Goal: Task Accomplishment & Management: Complete application form

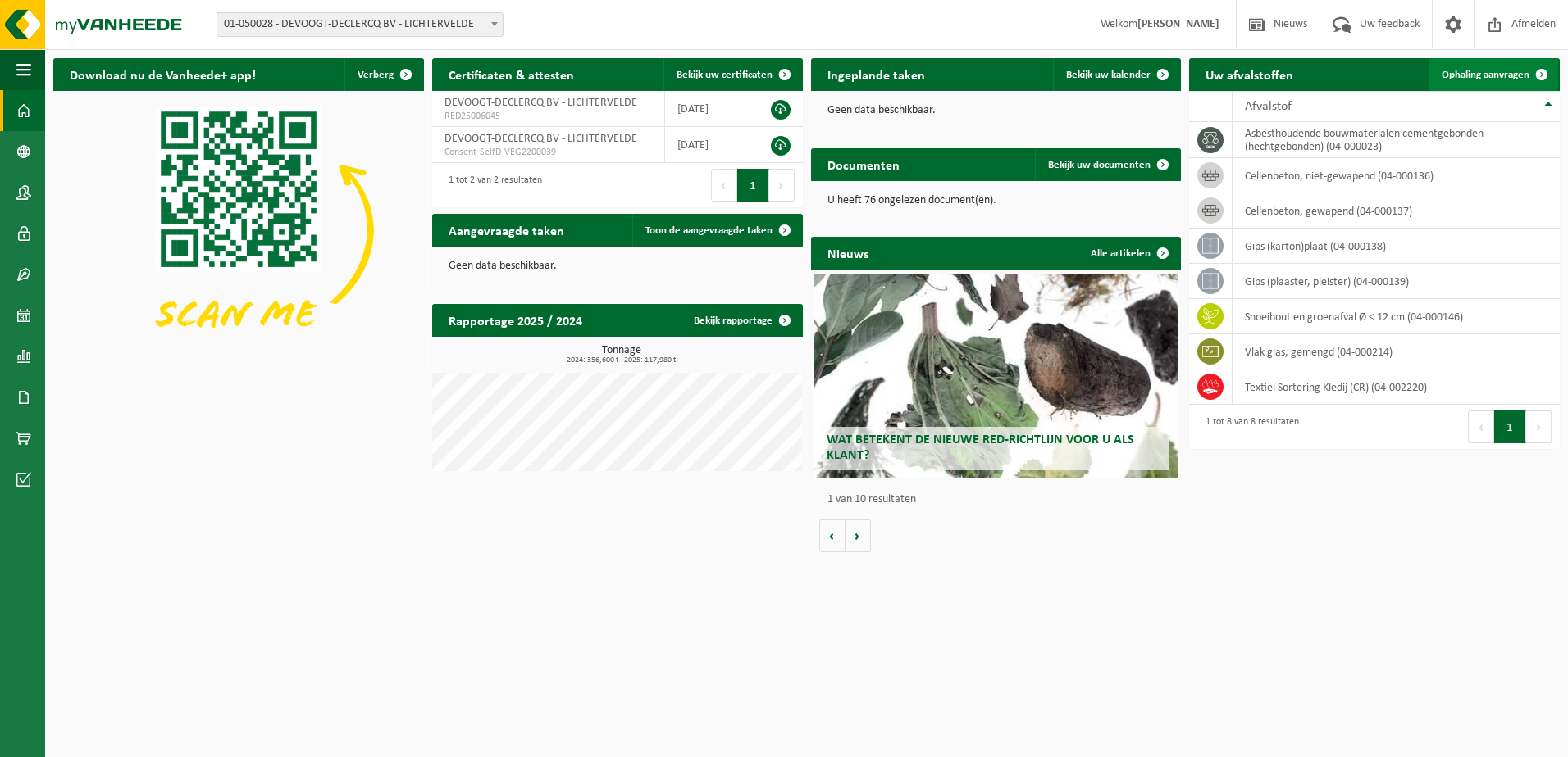
click at [1490, 74] on span "Ophaling aanvragen" at bounding box center [1485, 75] width 88 height 11
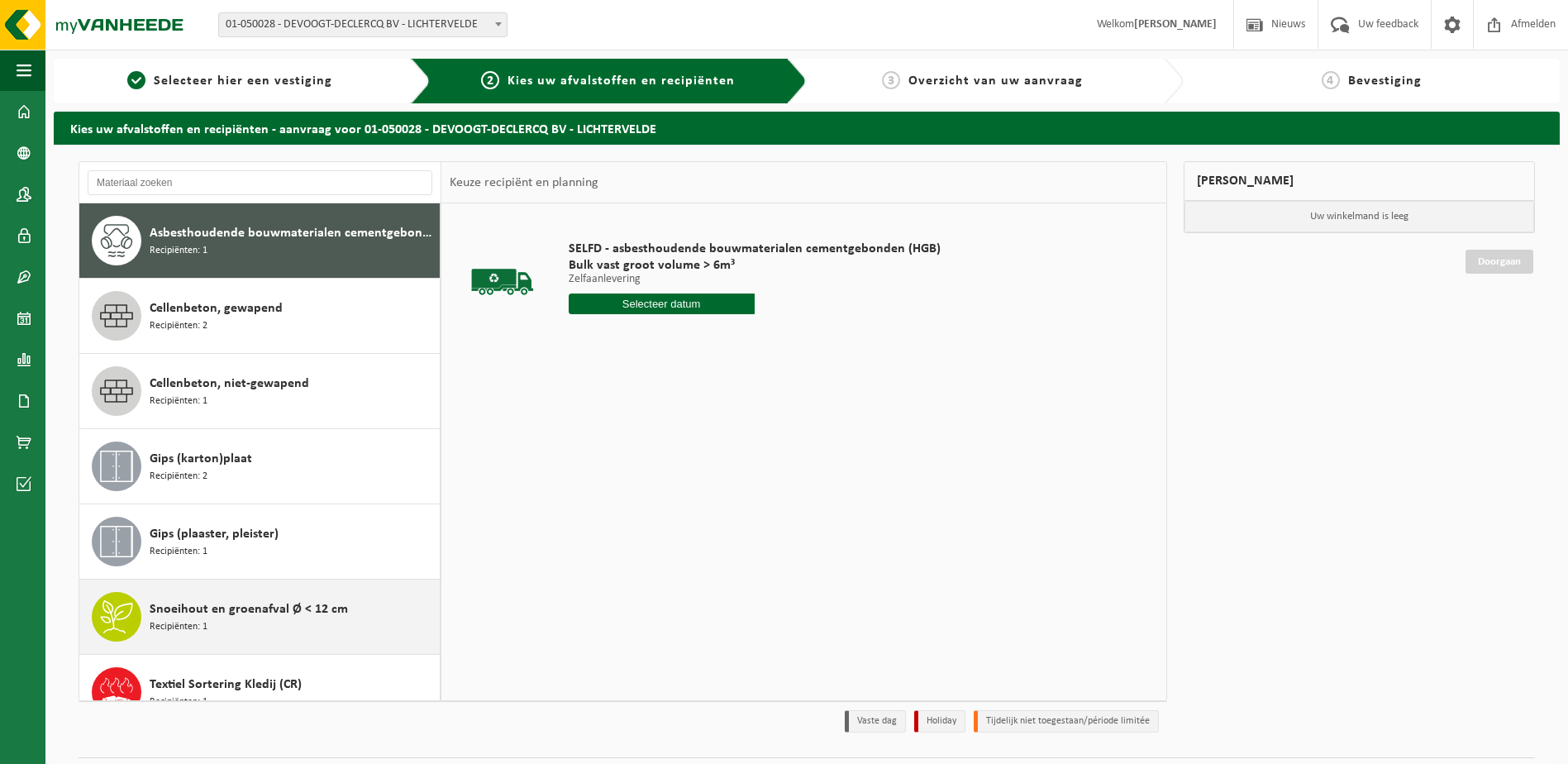
click at [191, 613] on span "Snoeihout en groenafval Ø < 12 cm" at bounding box center [249, 610] width 199 height 20
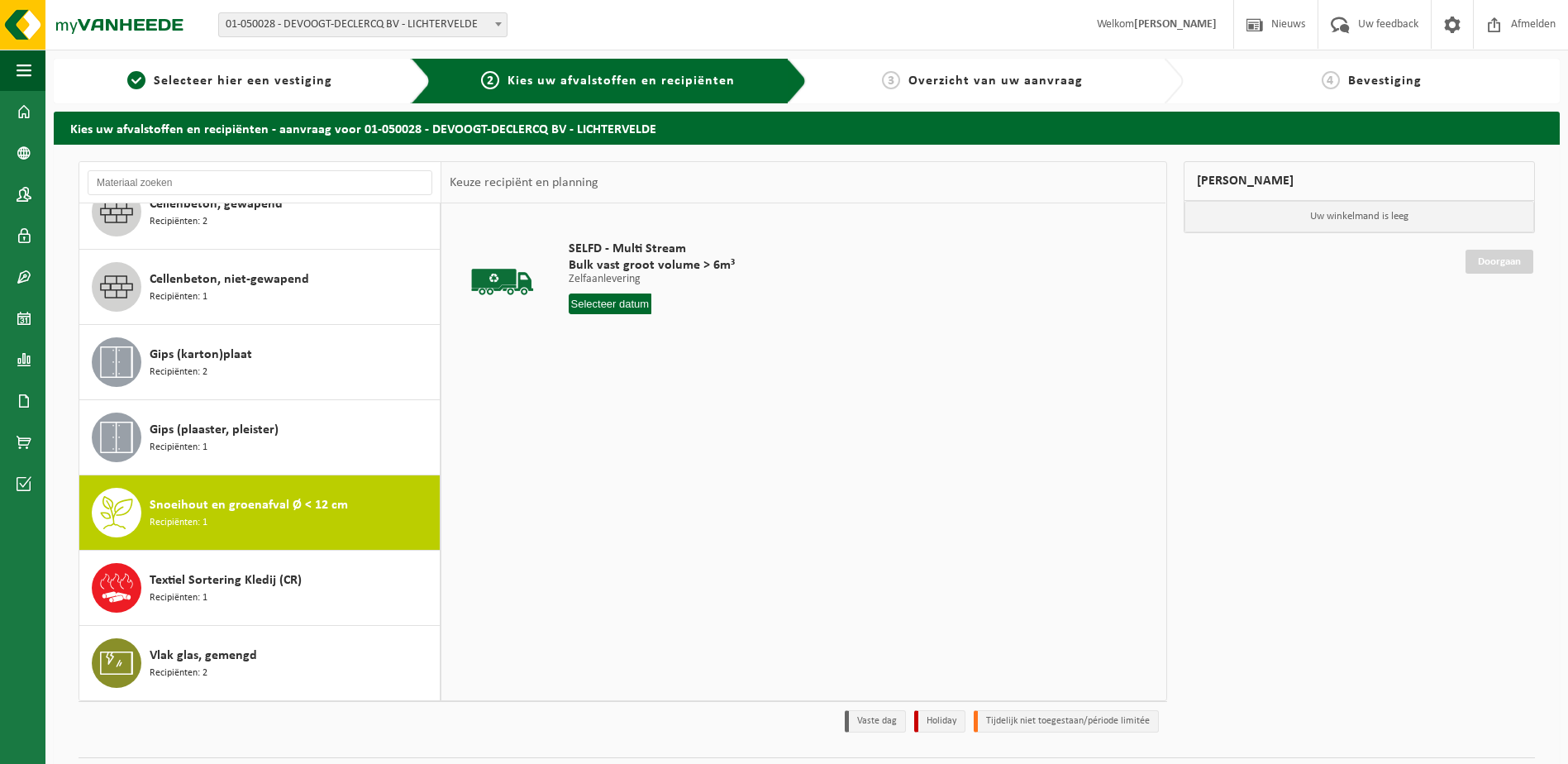
click at [179, 520] on span "Recipiënten: 1" at bounding box center [179, 524] width 58 height 16
click at [632, 302] on input "text" at bounding box center [611, 304] width 83 height 21
click at [675, 477] on div "25" at bounding box center [670, 477] width 29 height 27
type input "Van 2025-09-25"
click at [611, 368] on button "In winkelmand" at bounding box center [616, 367] width 91 height 27
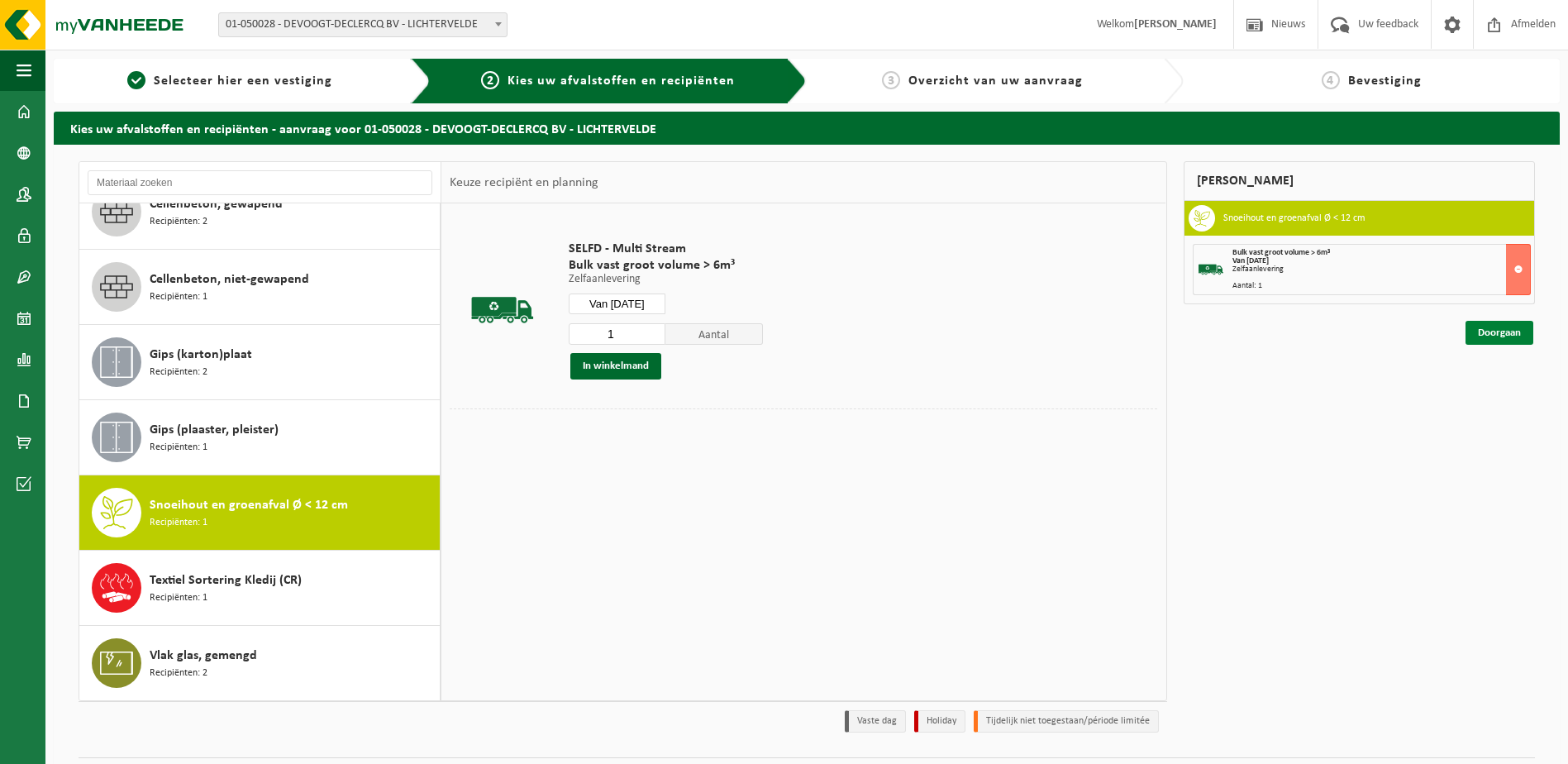
click at [1514, 342] on link "Doorgaan" at bounding box center [1499, 333] width 68 height 24
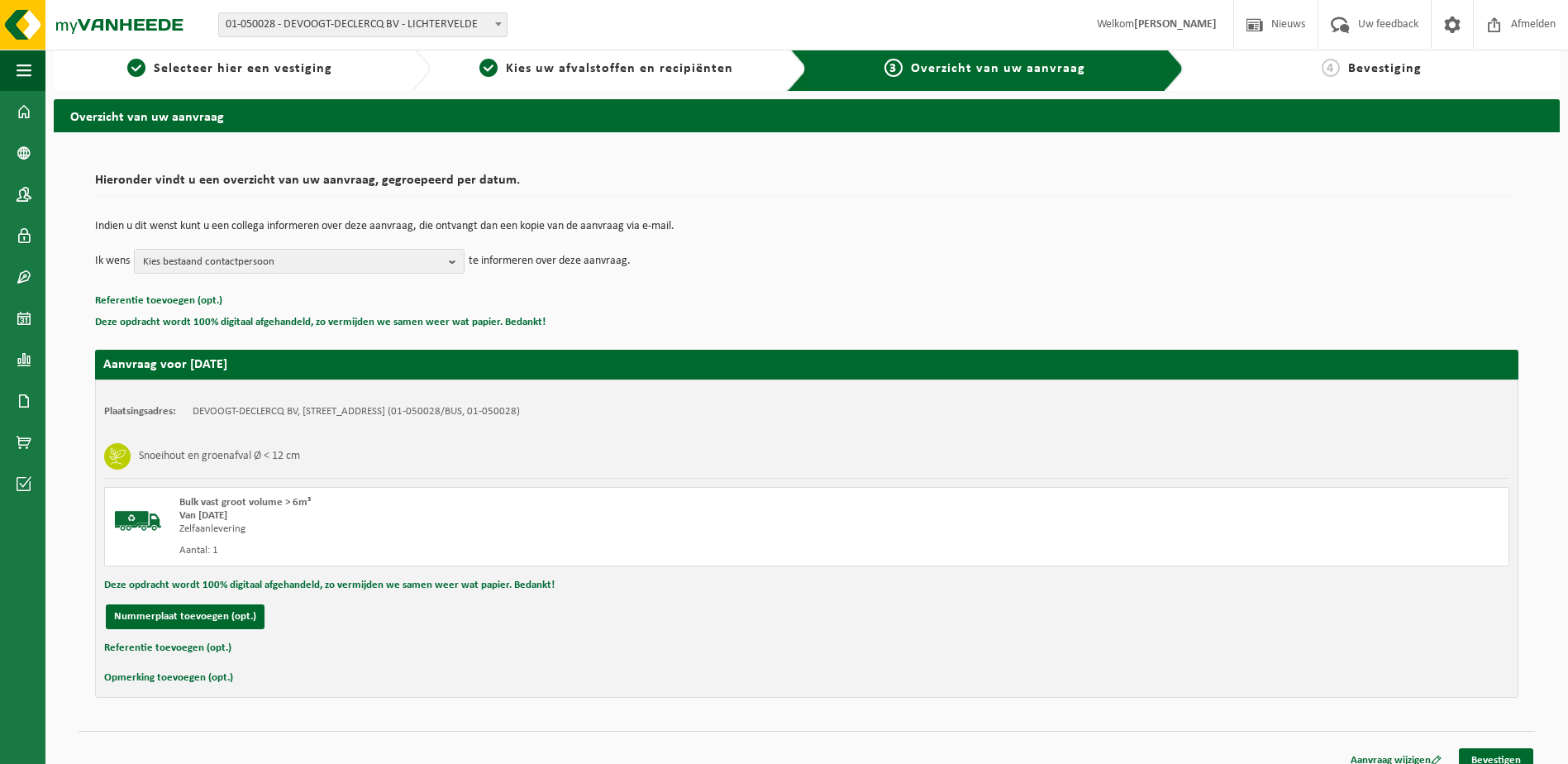
scroll to position [30, 0]
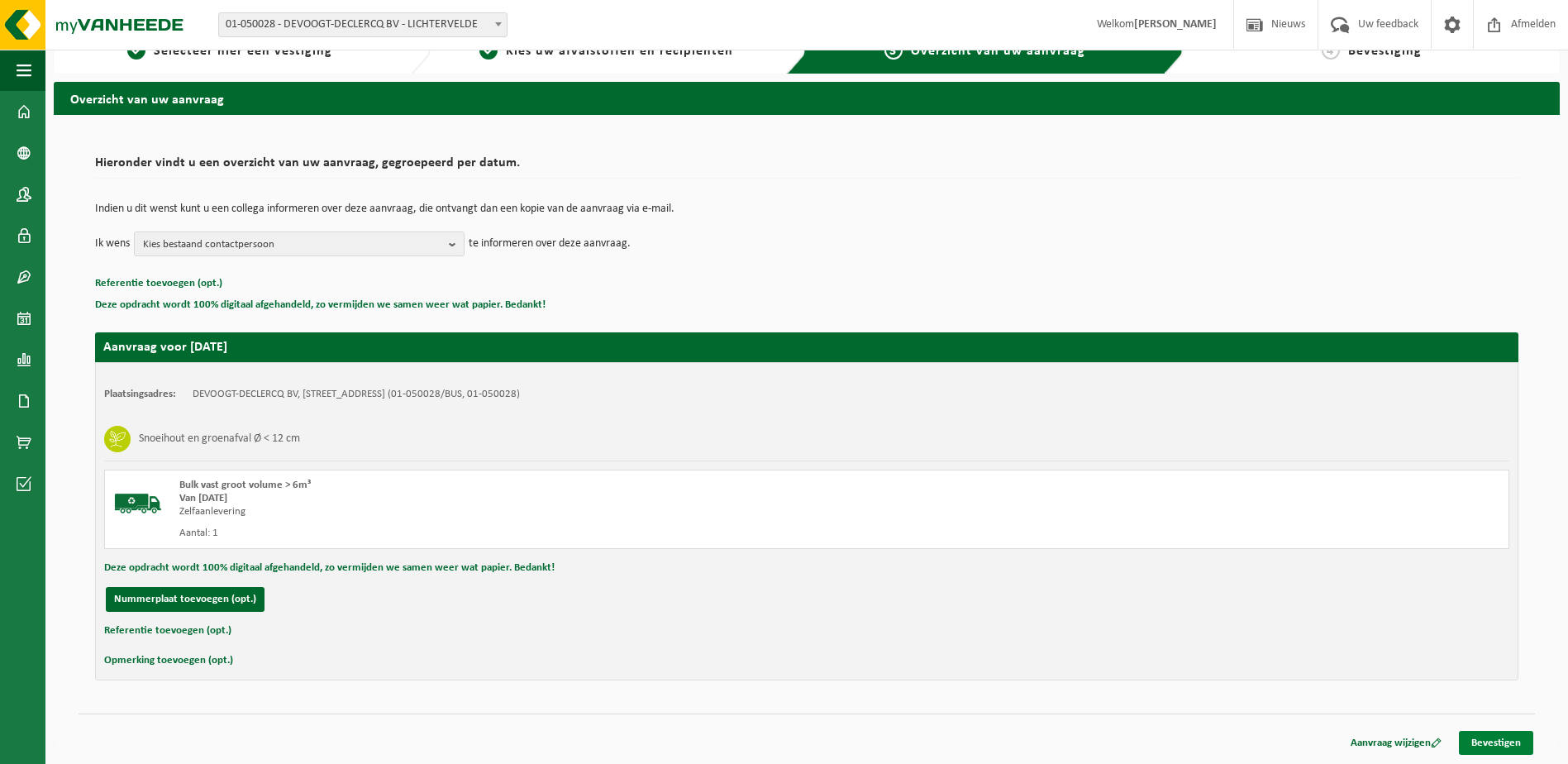
drag, startPoint x: 1496, startPoint y: 743, endPoint x: 1468, endPoint y: 724, distance: 33.8
click at [1496, 744] on link "Bevestigen" at bounding box center [1496, 743] width 74 height 24
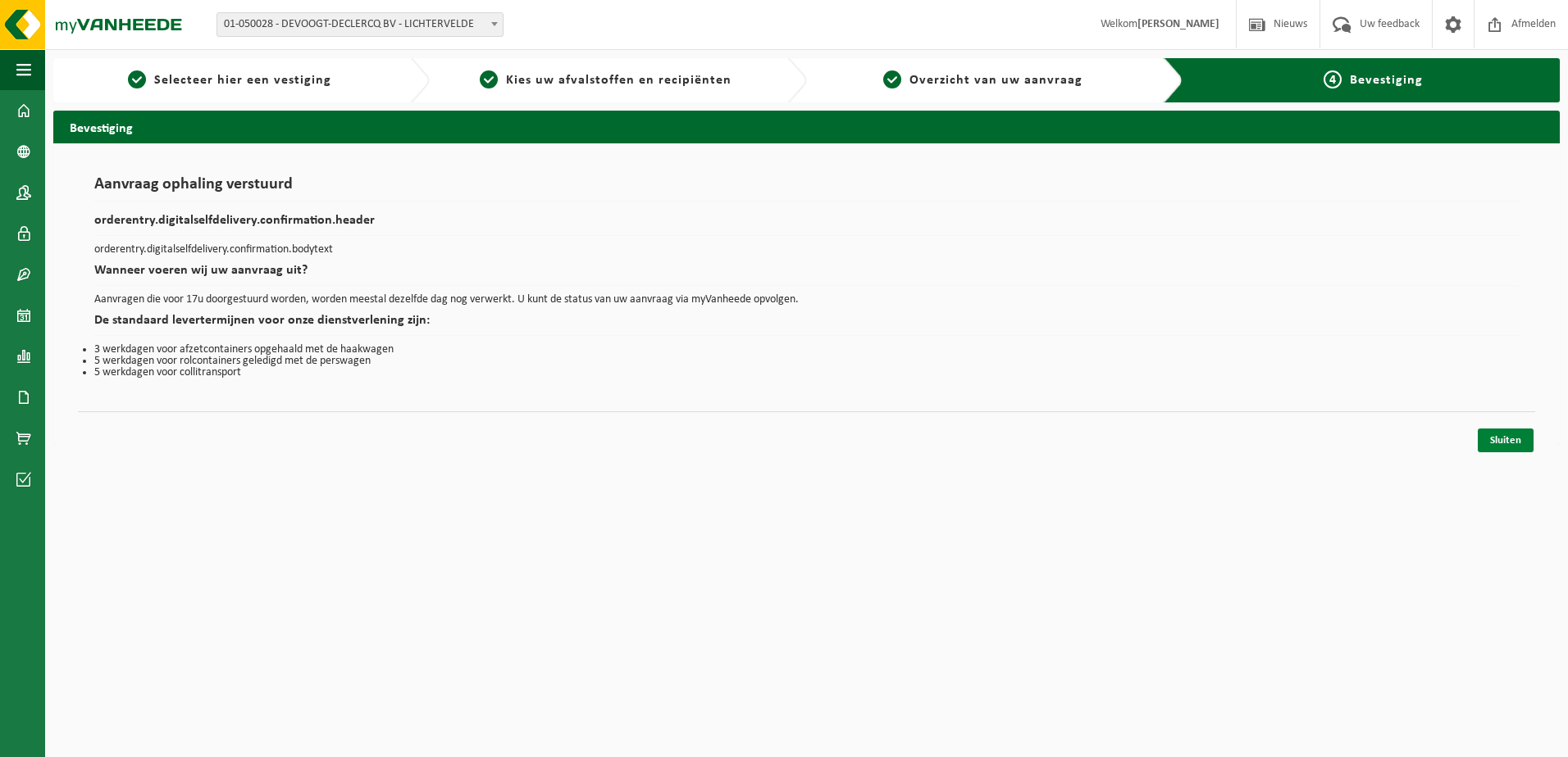
click at [1533, 428] on link "Sluiten" at bounding box center [1505, 440] width 56 height 24
